Goal: Task Accomplishment & Management: Complete application form

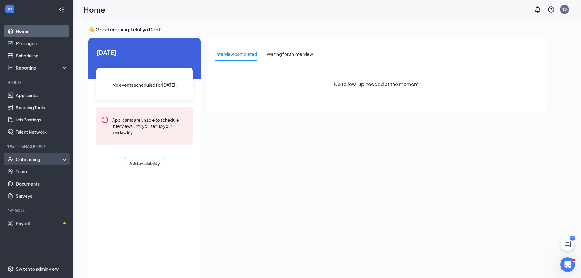
click at [67, 158] on div "Onboarding" at bounding box center [36, 159] width 73 height 12
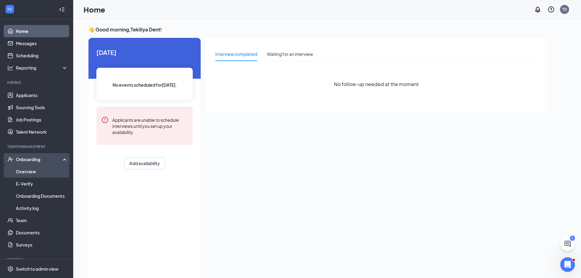
click at [45, 173] on link "Overview" at bounding box center [42, 171] width 52 height 12
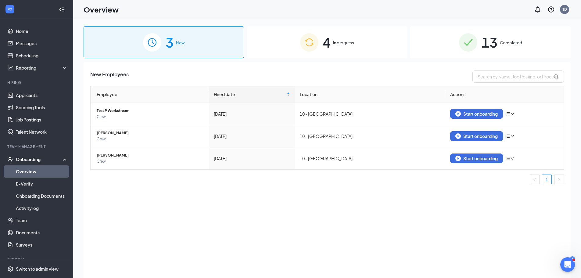
click at [332, 47] on div "4 In progress" at bounding box center [327, 42] width 160 height 32
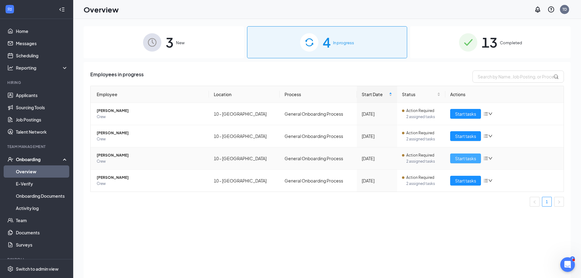
click at [469, 156] on span "Start tasks" at bounding box center [465, 158] width 21 height 7
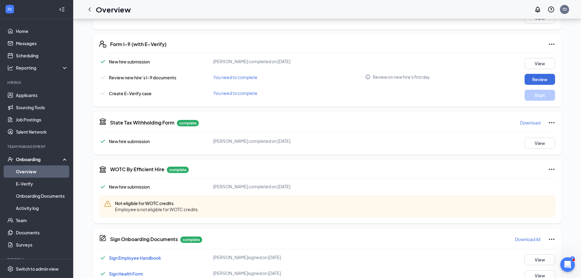
scroll to position [159, 0]
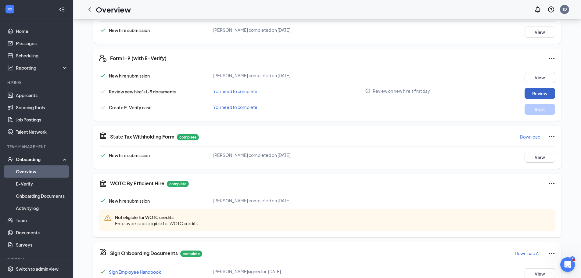
click at [529, 94] on button "Review" at bounding box center [539, 93] width 30 height 11
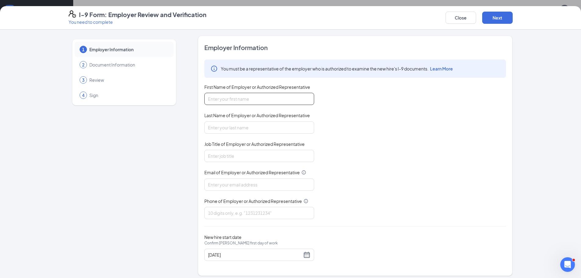
click at [281, 98] on input "First Name of Employer or Authorized Representative" at bounding box center [259, 99] width 110 height 12
type input "Amauri"
type input "[PERSON_NAME]"
type input "cook"
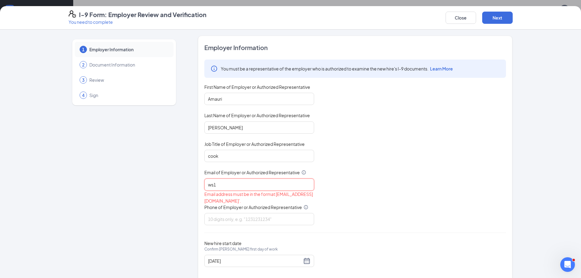
type input "[EMAIL_ADDRESS][DOMAIN_NAME]"
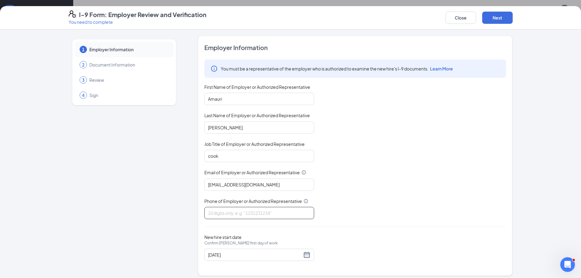
click at [258, 213] on input "Phone of Employer or Authorized Representative" at bounding box center [259, 213] width 110 height 12
type input "3344577070"
click at [308, 253] on div "[DATE]" at bounding box center [259, 254] width 102 height 7
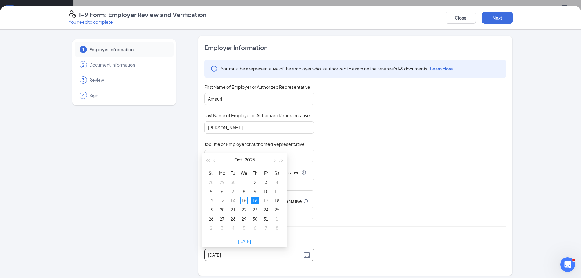
click at [357, 234] on div "New hire start date Confirm [PERSON_NAME] first day of work [DATE]" at bounding box center [355, 247] width 302 height 27
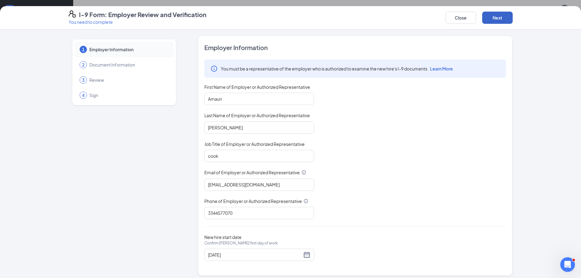
click at [508, 13] on button "Next" at bounding box center [497, 18] width 30 height 12
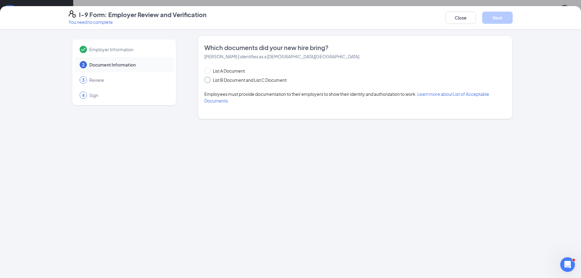
click at [210, 79] on label "List B Document and List C Document" at bounding box center [246, 80] width 85 height 7
click at [207, 78] on input "List B Document and List C Document" at bounding box center [206, 79] width 4 height 4
radio input "true"
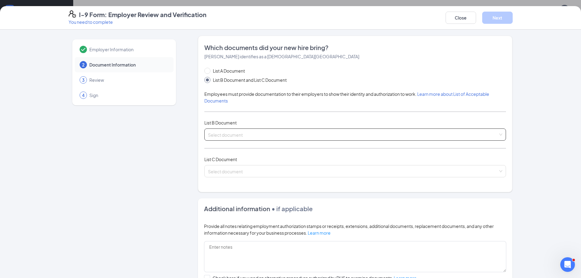
click at [225, 134] on input "search" at bounding box center [353, 133] width 290 height 9
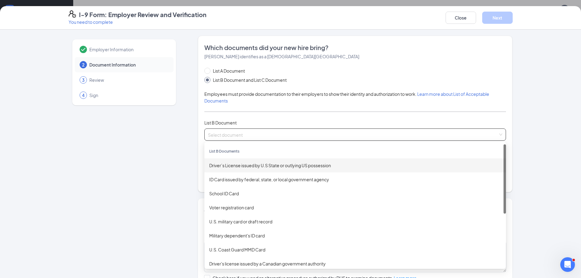
click at [228, 165] on div "Driver’s License issued by U.S State or outlying US possession" at bounding box center [355, 165] width 292 height 7
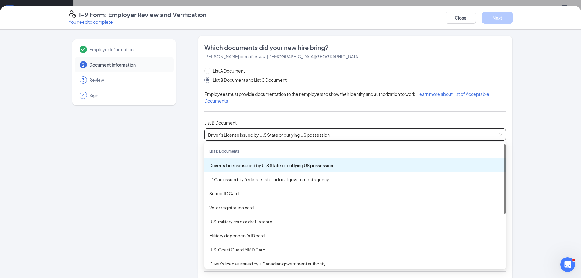
drag, startPoint x: 227, startPoint y: 133, endPoint x: 230, endPoint y: 134, distance: 3.1
click at [230, 134] on span "Driver’s License issued by U.S State or outlying US possession" at bounding box center [355, 135] width 294 height 12
click at [242, 167] on div "Driver’s License issued by U.S State or outlying US possession" at bounding box center [355, 165] width 292 height 7
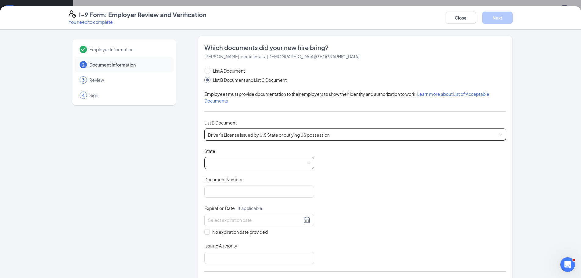
click at [236, 164] on span at bounding box center [259, 163] width 102 height 12
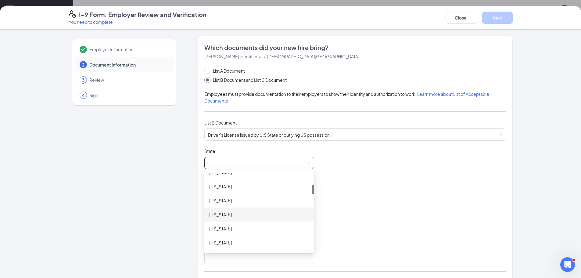
scroll to position [122, 0]
click at [217, 211] on div "[US_STATE]" at bounding box center [259, 212] width 100 height 7
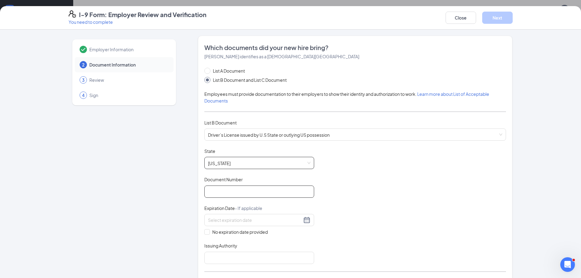
click at [221, 190] on input "Document Number" at bounding box center [259, 191] width 110 height 12
type input "060983335"
click at [303, 219] on div at bounding box center [259, 219] width 102 height 7
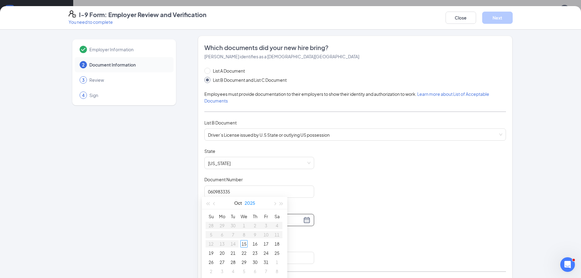
click at [252, 202] on button "2025" at bounding box center [249, 203] width 11 height 12
type input "[DATE]"
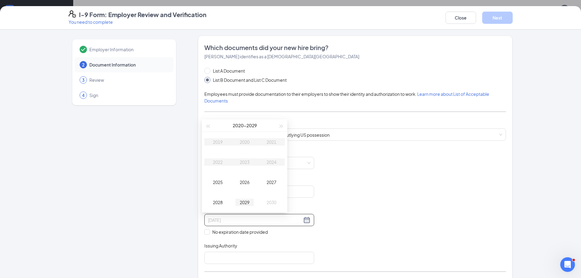
click at [243, 200] on div "2029" at bounding box center [244, 201] width 18 height 7
type input "[DATE]"
click at [242, 184] on div "31" at bounding box center [243, 183] width 7 height 7
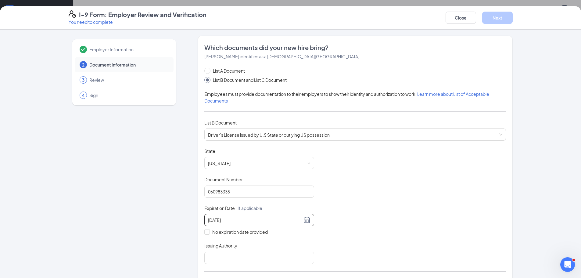
scroll to position [30, 0]
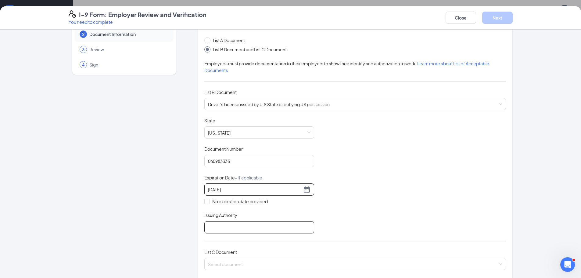
click at [230, 226] on input "Issuing Authority" at bounding box center [259, 227] width 110 height 12
type input "[US_STATE]"
click at [233, 264] on input "search" at bounding box center [353, 262] width 290 height 9
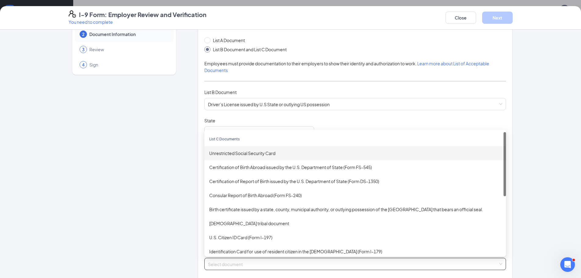
click at [238, 154] on div "Unrestricted Social Security Card" at bounding box center [355, 153] width 292 height 7
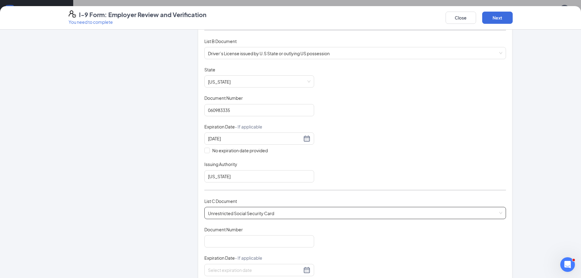
scroll to position [91, 0]
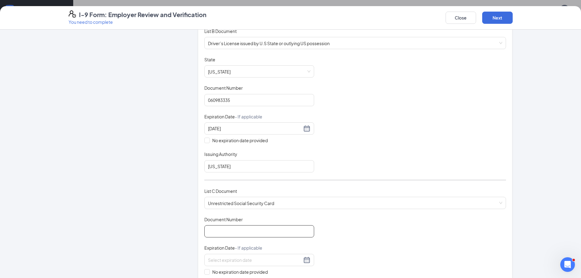
click at [250, 230] on input "Document Number" at bounding box center [259, 231] width 110 height 12
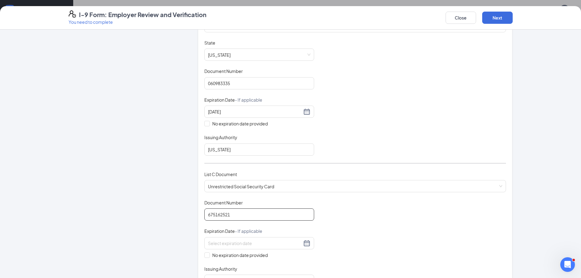
scroll to position [122, 0]
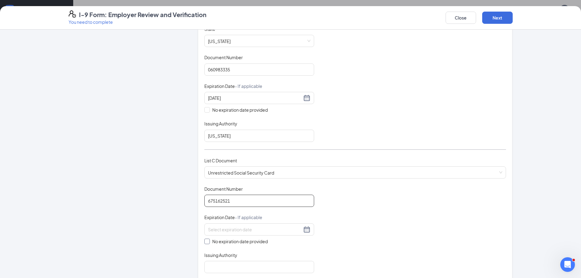
type input "675162521"
drag, startPoint x: 202, startPoint y: 239, endPoint x: 206, endPoint y: 241, distance: 4.6
click at [204, 241] on input "No expiration date provided" at bounding box center [206, 240] width 4 height 4
checkbox input "true"
click at [212, 265] on input "Issuing Authority" at bounding box center [259, 268] width 110 height 12
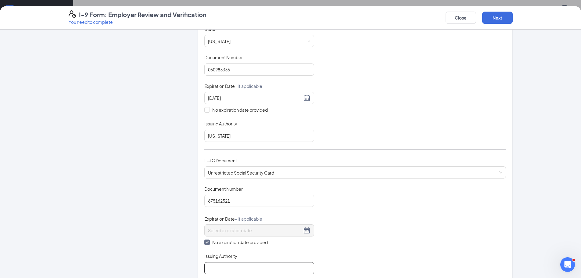
type input "Social Security Administration"
click at [488, 13] on button "Next" at bounding box center [497, 18] width 30 height 12
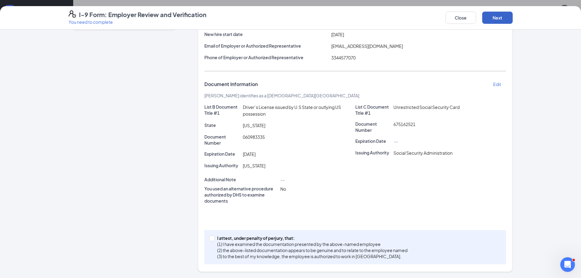
scroll to position [75, 0]
click at [212, 238] on span at bounding box center [211, 237] width 5 height 5
click at [212, 238] on input "I attest, under penalty of [PERSON_NAME], that: (1) I have examined the documen…" at bounding box center [211, 237] width 4 height 4
checkbox input "true"
drag, startPoint x: 498, startPoint y: 12, endPoint x: 499, endPoint y: 15, distance: 3.4
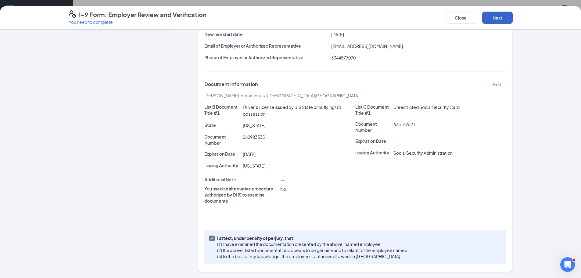
click at [499, 14] on button "Next" at bounding box center [497, 18] width 30 height 12
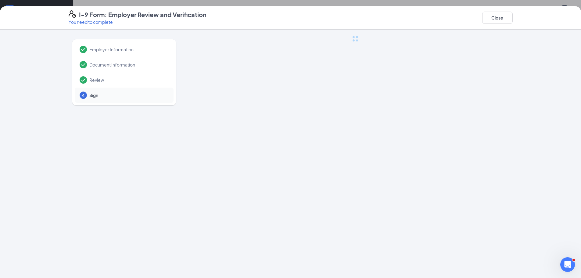
scroll to position [0, 0]
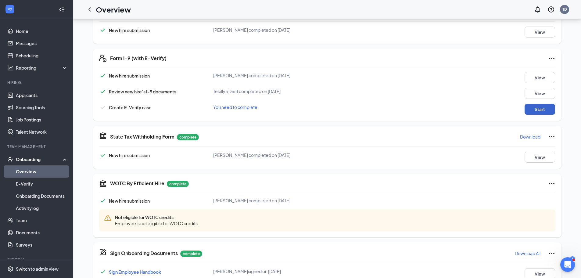
click at [538, 110] on button "Start" at bounding box center [539, 109] width 30 height 11
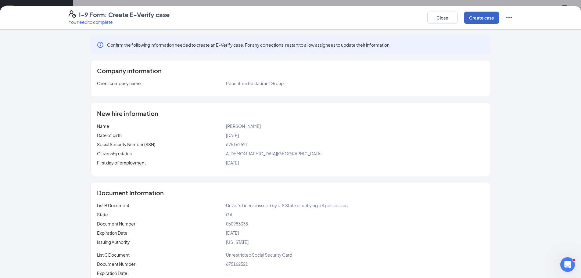
click at [473, 21] on button "Create case" at bounding box center [481, 18] width 35 height 12
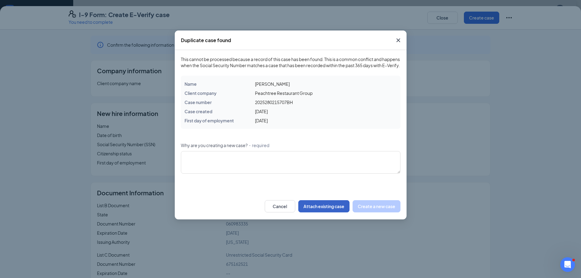
click at [319, 212] on button "Attach existing case" at bounding box center [323, 206] width 51 height 12
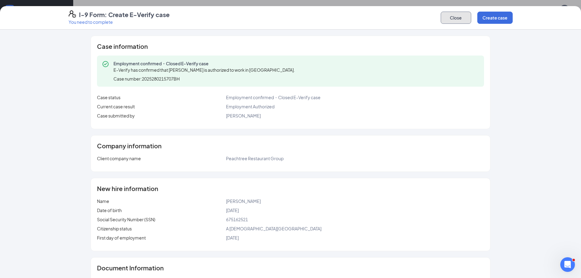
click at [454, 16] on button "Close" at bounding box center [456, 18] width 30 height 12
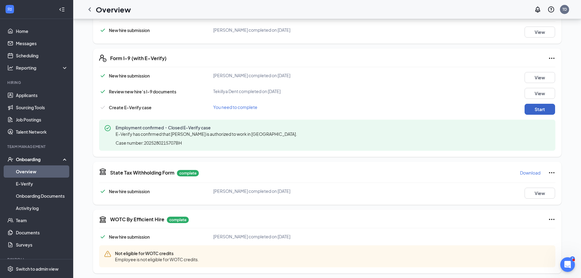
click at [538, 108] on button "Start" at bounding box center [539, 109] width 30 height 11
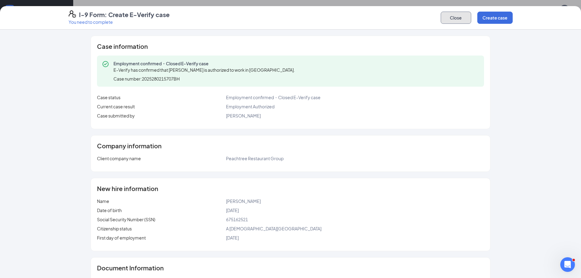
click at [464, 17] on button "Close" at bounding box center [456, 18] width 30 height 12
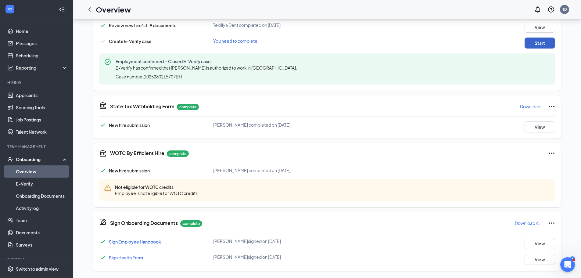
scroll to position [225, 0]
click at [18, 28] on link "Home" at bounding box center [42, 31] width 52 height 12
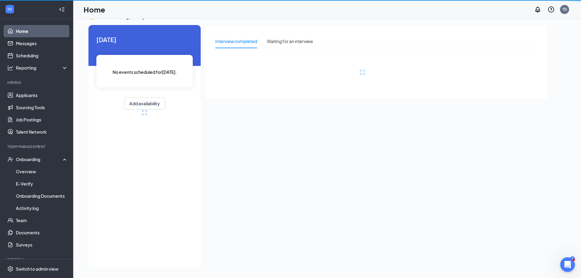
scroll to position [13, 0]
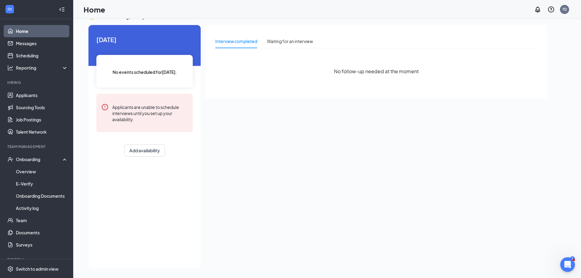
click at [18, 30] on link "Home" at bounding box center [42, 31] width 52 height 12
click at [32, 159] on div "Onboarding" at bounding box center [39, 159] width 47 height 6
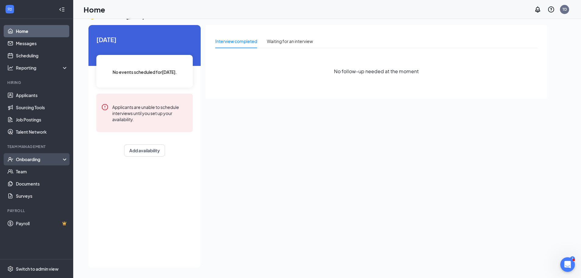
click at [35, 159] on div "Onboarding" at bounding box center [39, 159] width 47 height 6
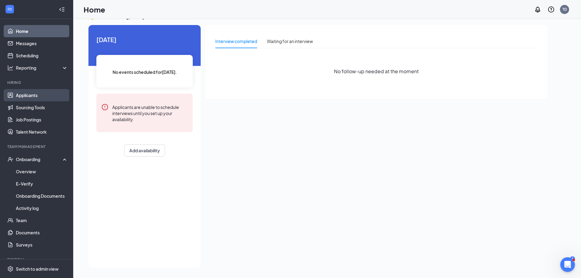
click at [36, 92] on link "Applicants" at bounding box center [42, 95] width 52 height 12
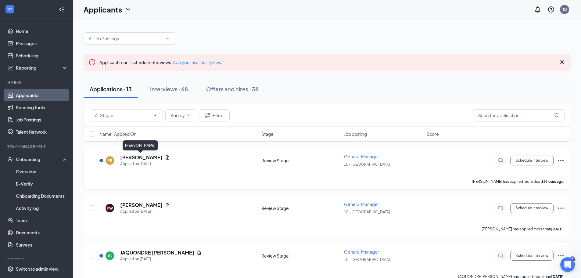
click at [129, 157] on h5 "[PERSON_NAME]" at bounding box center [141, 157] width 42 height 7
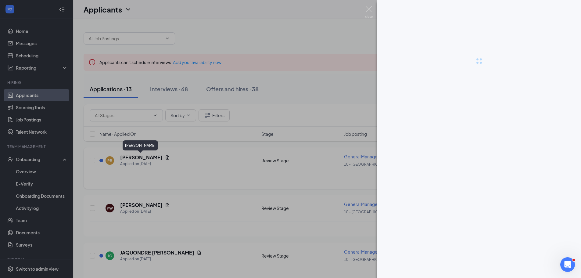
click at [129, 157] on div at bounding box center [290, 139] width 581 height 278
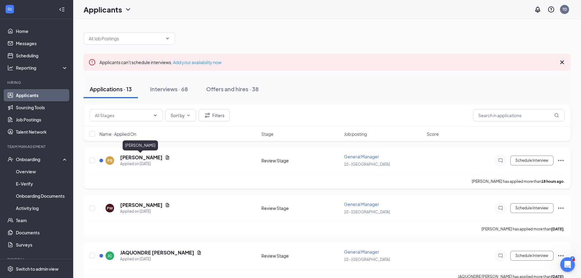
click at [129, 157] on h5 "[PERSON_NAME]" at bounding box center [141, 157] width 42 height 7
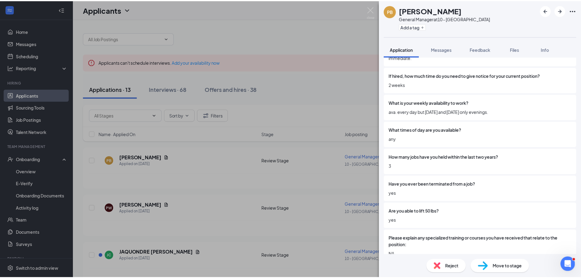
scroll to position [91, 0]
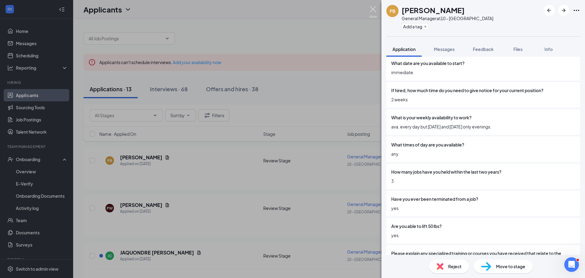
click at [377, 11] on div "PB [PERSON_NAME] General Manager at 10 - Phenix City Add a tag Application Mess…" at bounding box center [292, 139] width 585 height 278
click at [376, 8] on img at bounding box center [373, 12] width 8 height 12
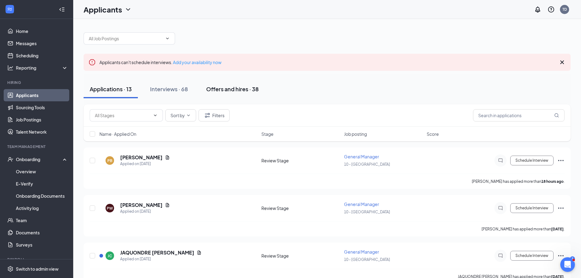
click at [224, 87] on div "Offers and hires · 38" at bounding box center [232, 89] width 52 height 8
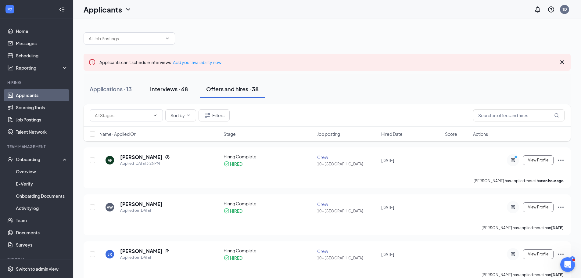
click at [180, 90] on div "Interviews · 68" at bounding box center [169, 89] width 38 height 8
